Goal: Browse casually

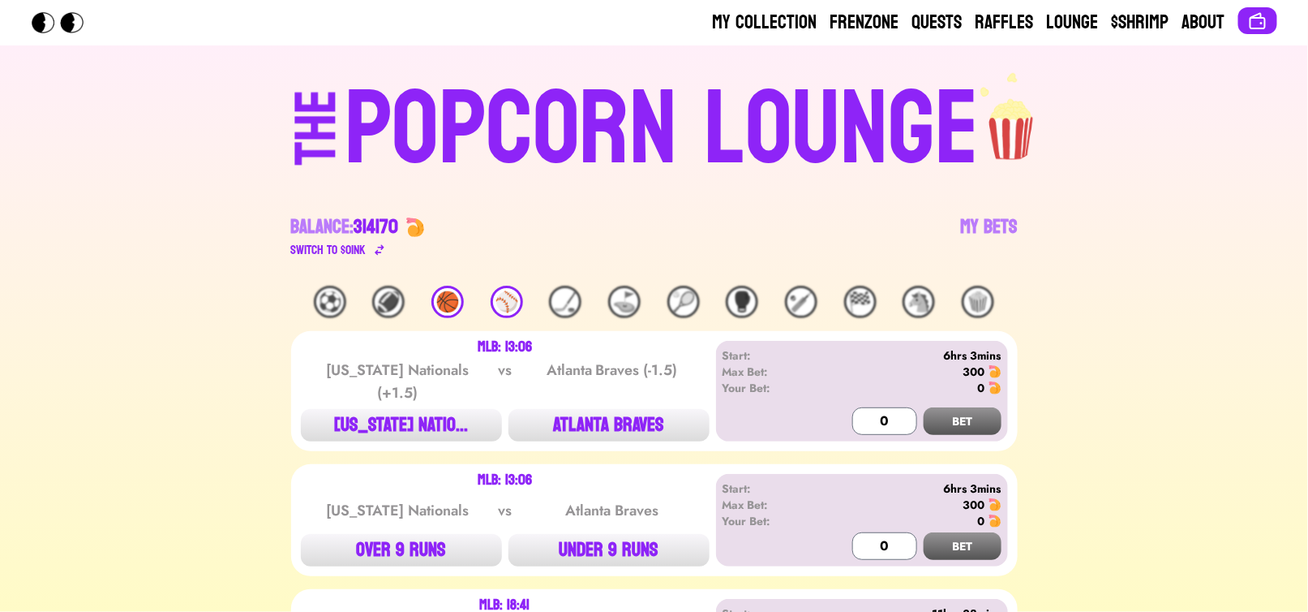
click at [667, 170] on div "POPCORN LOUNGE" at bounding box center [662, 130] width 635 height 104
